Goal: Task Accomplishment & Management: Manage account settings

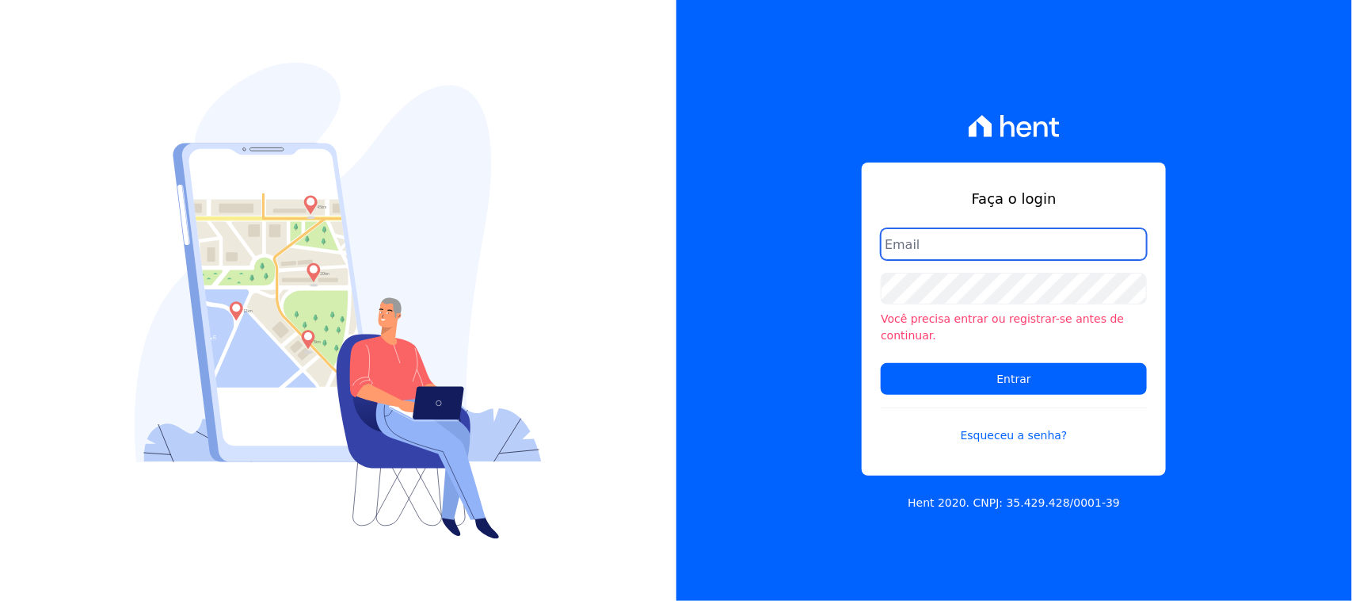
click at [907, 254] on input "email" at bounding box center [1014, 244] width 266 height 32
type input "[EMAIL_ADDRESS][DOMAIN_NAME]"
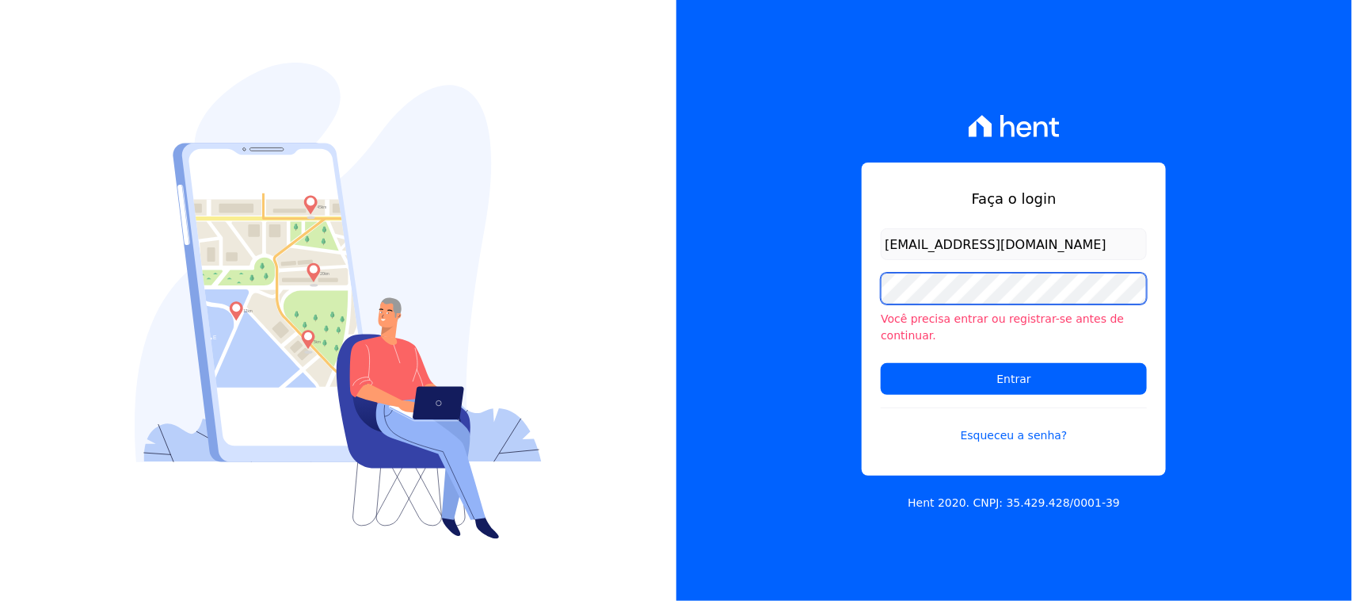
click at [881, 363] on input "Entrar" at bounding box center [1014, 379] width 266 height 32
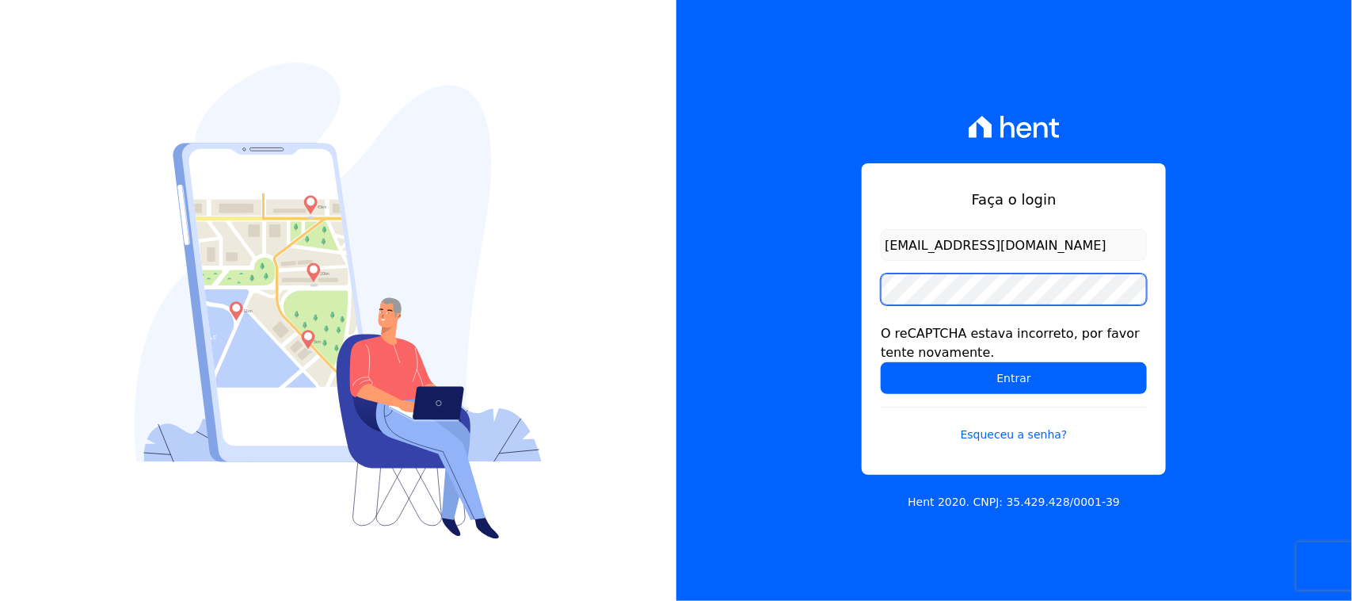
click at [881, 362] on input "Entrar" at bounding box center [1014, 378] width 266 height 32
